Goal: Information Seeking & Learning: Learn about a topic

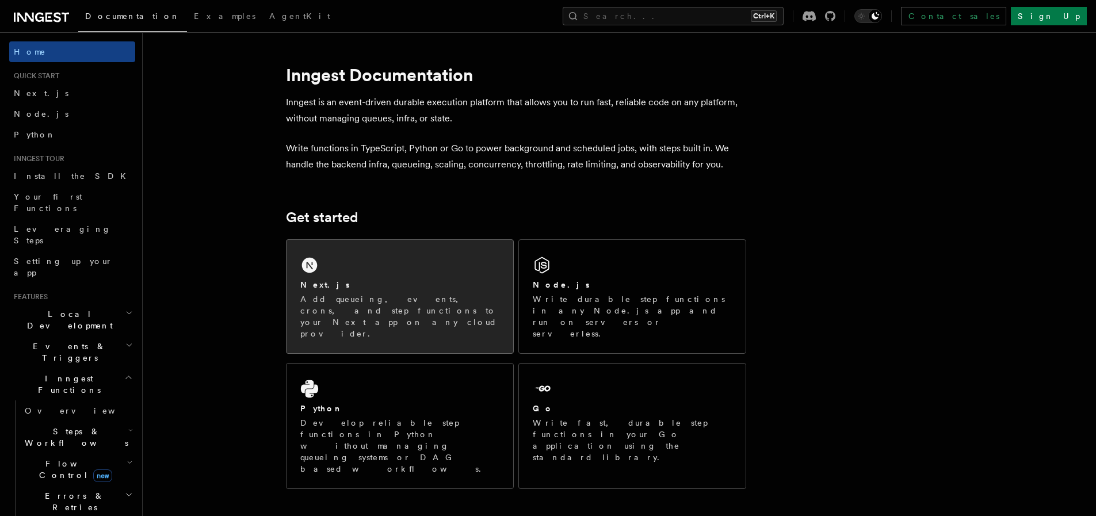
click at [359, 290] on div "Next.js" at bounding box center [399, 285] width 199 height 12
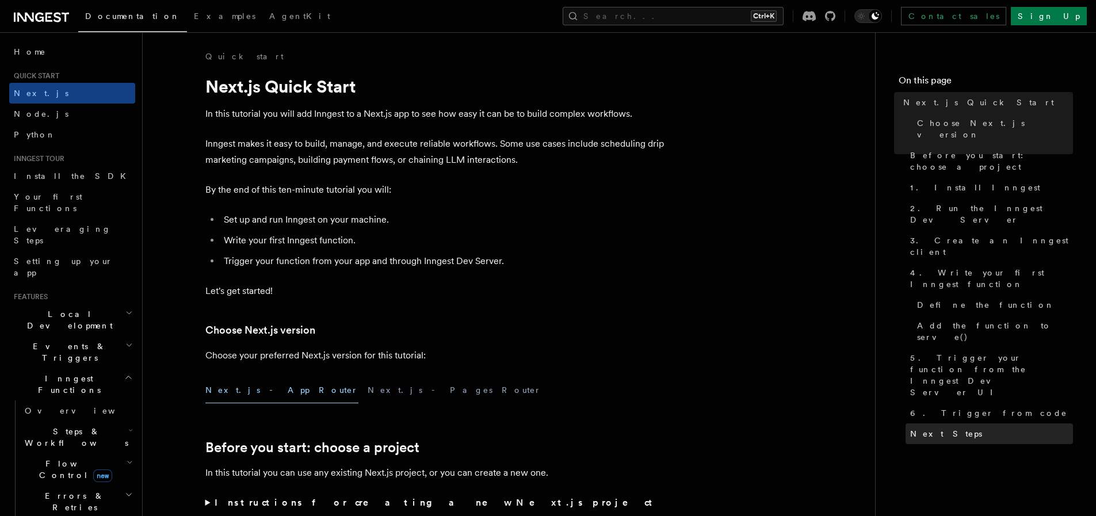
click at [943, 428] on span "Next Steps" at bounding box center [946, 434] width 72 height 12
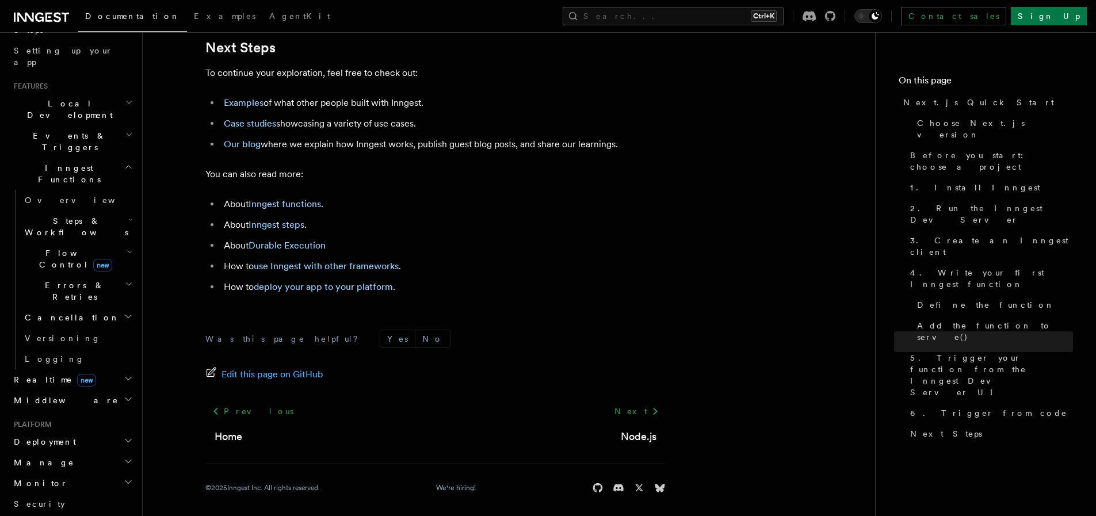
scroll to position [212, 0]
click at [98, 368] on h2 "Realtime new" at bounding box center [72, 378] width 126 height 21
click at [76, 389] on link "Overview" at bounding box center [77, 399] width 115 height 21
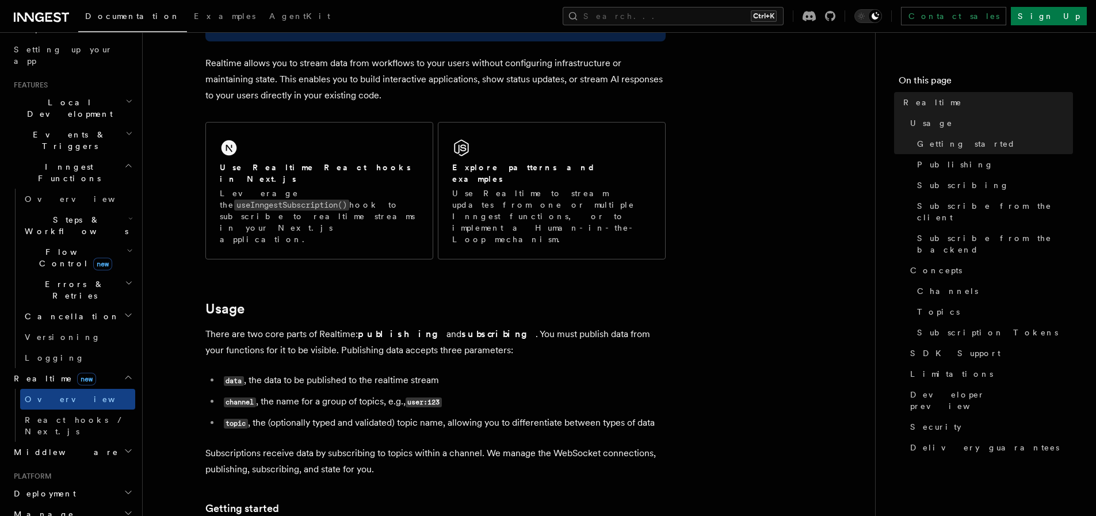
scroll to position [274, 0]
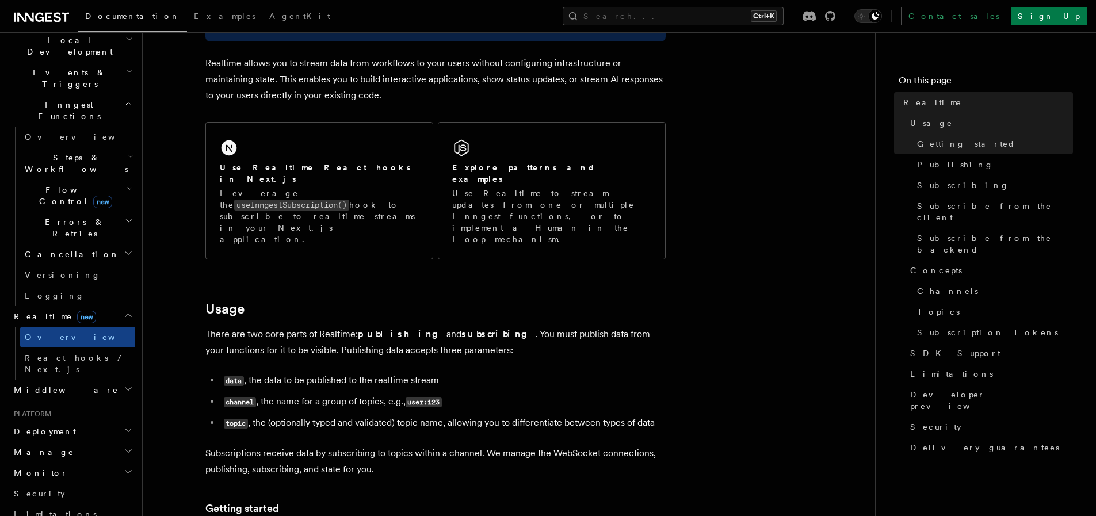
click at [108, 463] on h2 "Monitor" at bounding box center [72, 473] width 126 height 21
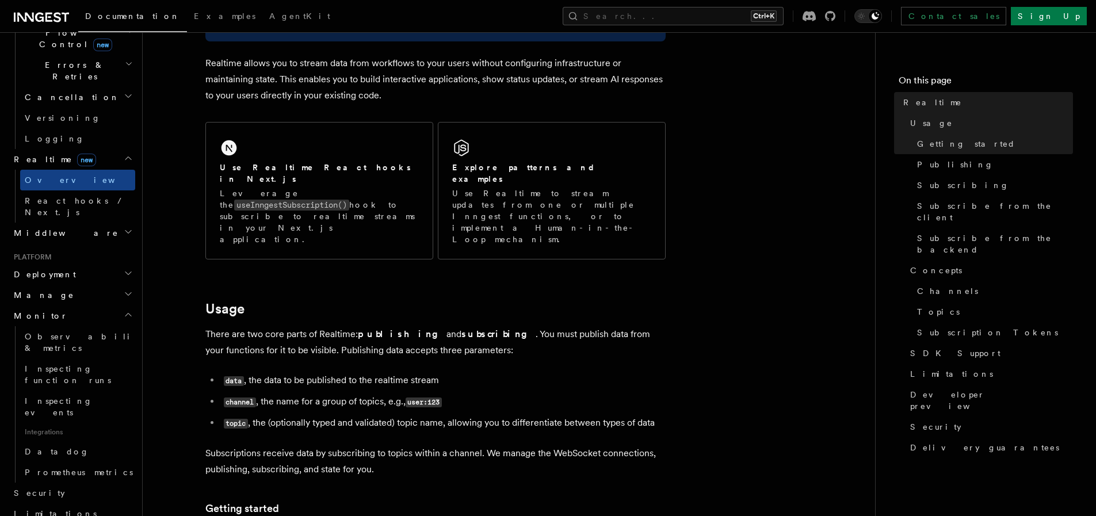
scroll to position [432, 0]
click at [86, 326] on link "Observability & metrics" at bounding box center [77, 342] width 115 height 32
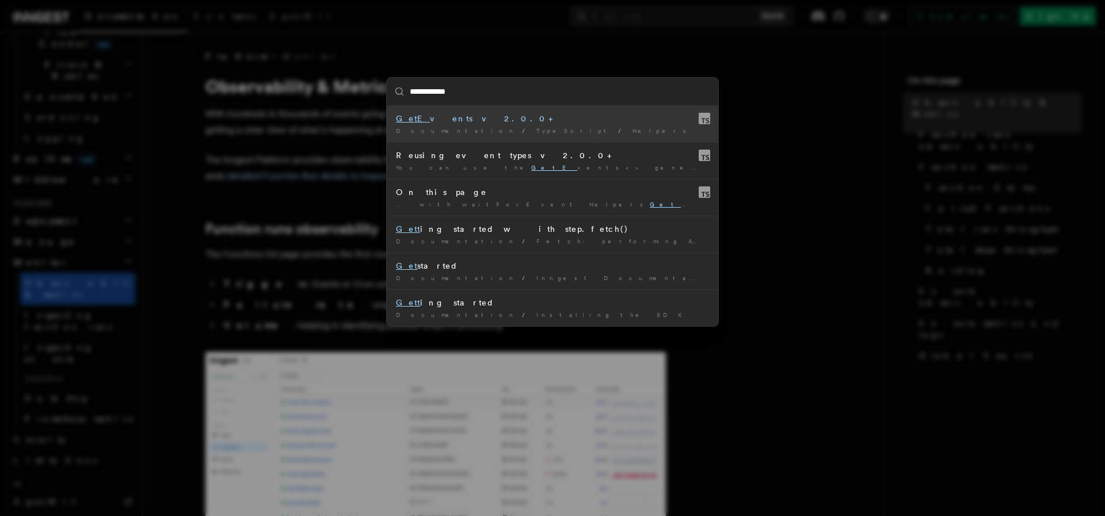
type input "**********"
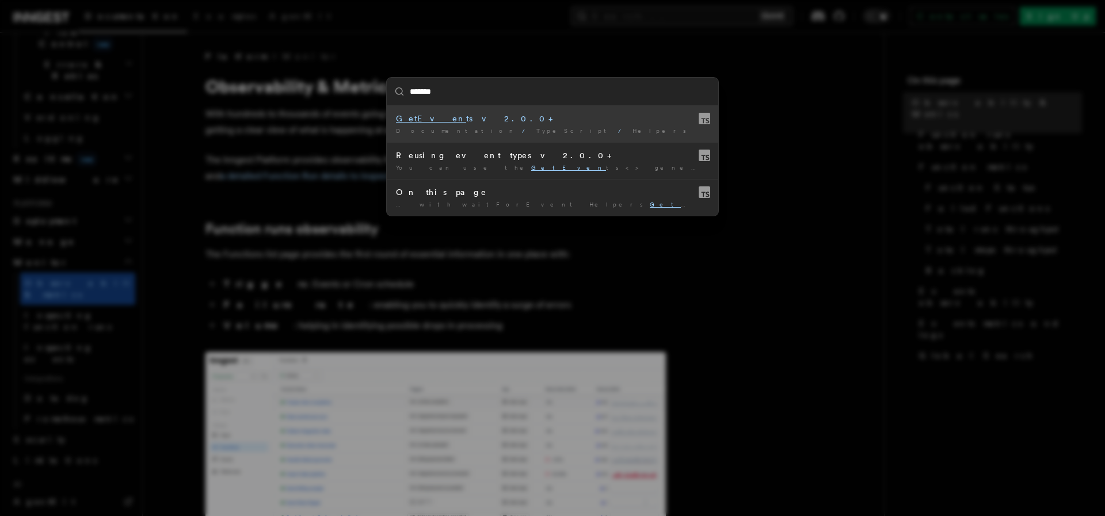
type input "********"
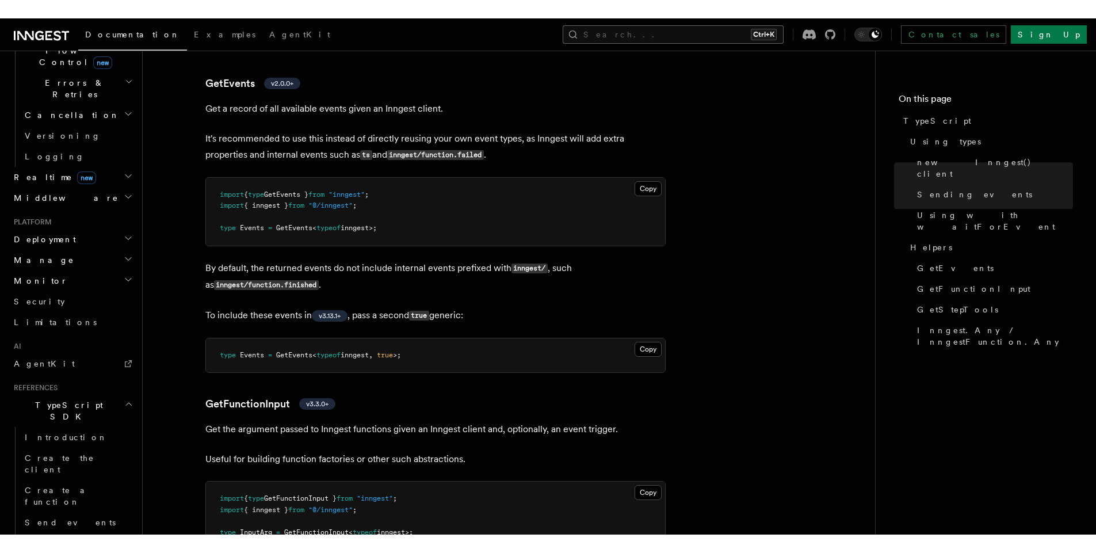
scroll to position [2146, 0]
